Goal: Information Seeking & Learning: Learn about a topic

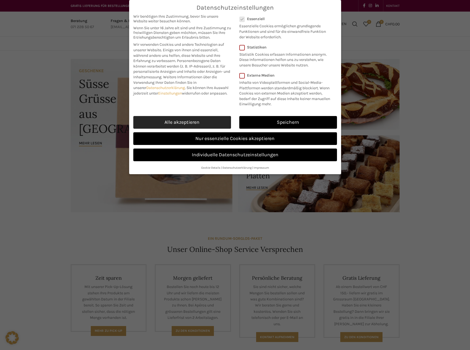
click at [189, 121] on link "Alle akzeptieren" at bounding box center [182, 122] width 98 height 13
checkbox input "true"
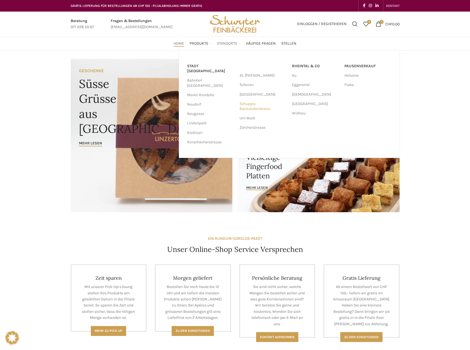
click at [247, 108] on link "Schuppis Backstubenbistro" at bounding box center [262, 106] width 47 height 14
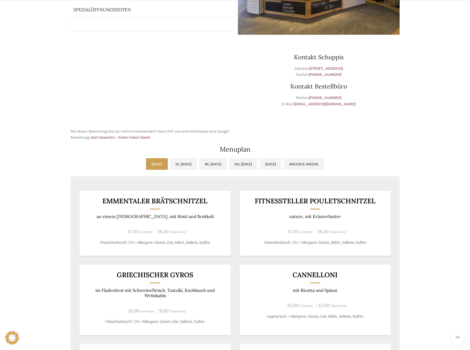
scroll to position [138, 0]
click at [170, 166] on link "Di, 09.09.2025" at bounding box center [183, 164] width 27 height 12
click at [214, 165] on link "Mi, 10.09.2025" at bounding box center [213, 164] width 28 height 12
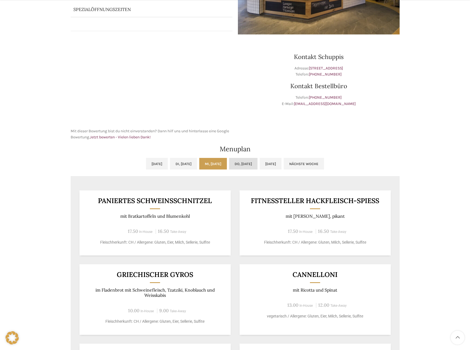
click at [255, 163] on link "Do, 11.09.2025" at bounding box center [243, 164] width 28 height 12
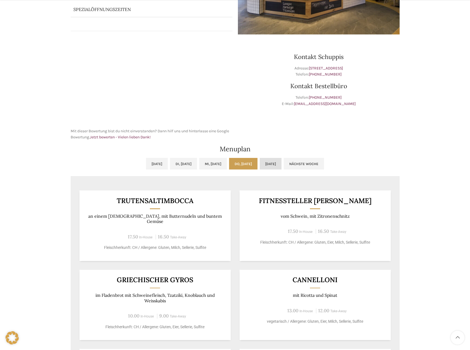
click at [280, 163] on link "Fr, 12.09.2025" at bounding box center [271, 164] width 22 height 12
